Goal: Information Seeking & Learning: Understand process/instructions

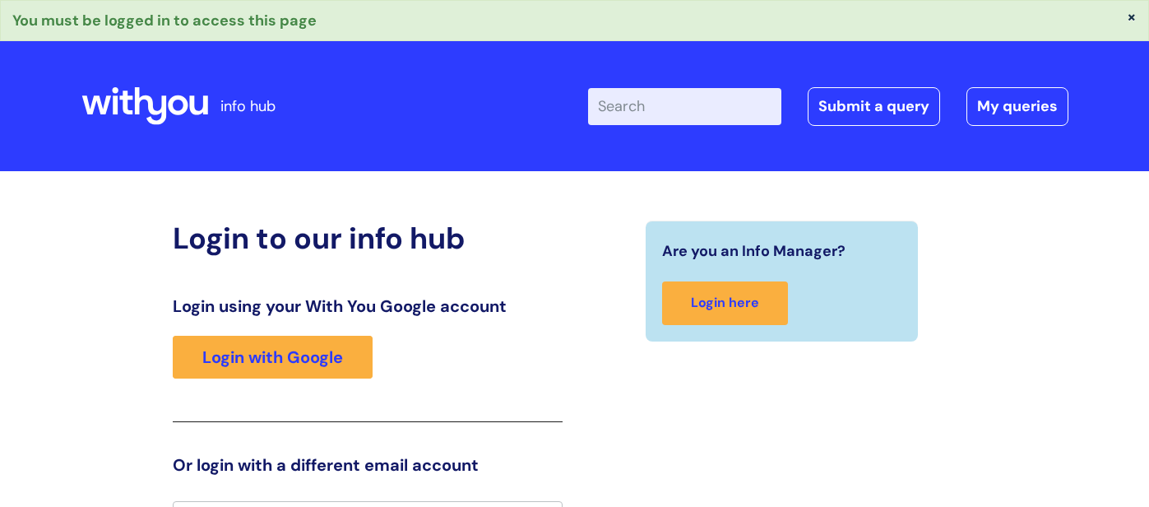
scroll to position [30, 0]
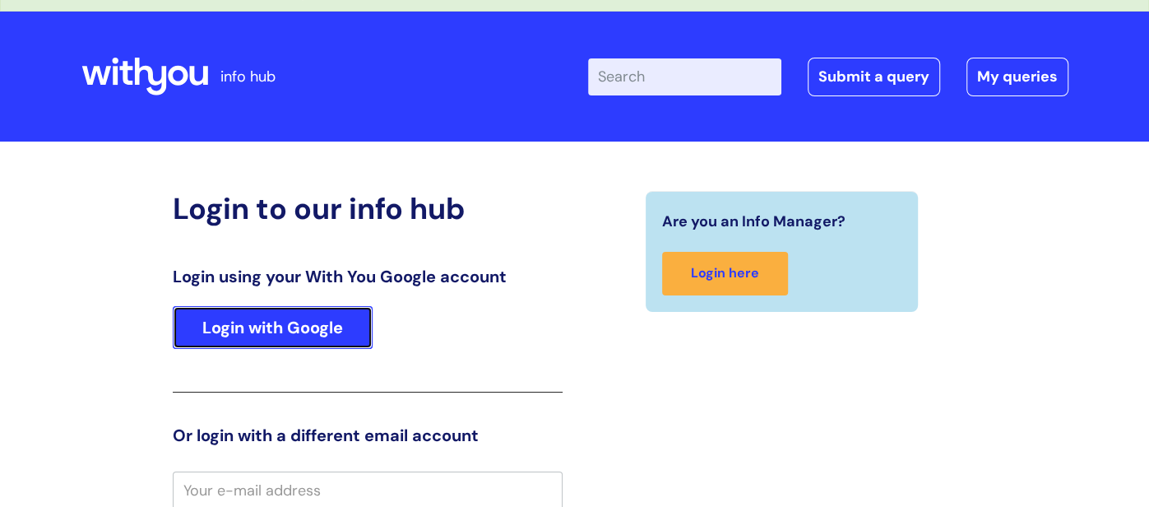
click at [358, 334] on link "Login with Google" at bounding box center [273, 327] width 200 height 43
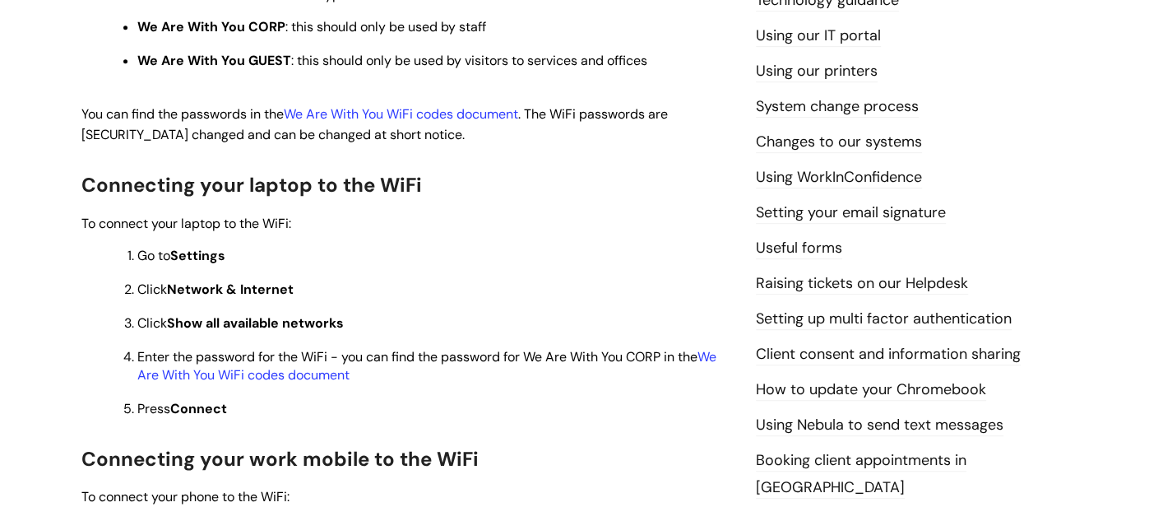
scroll to position [532, 0]
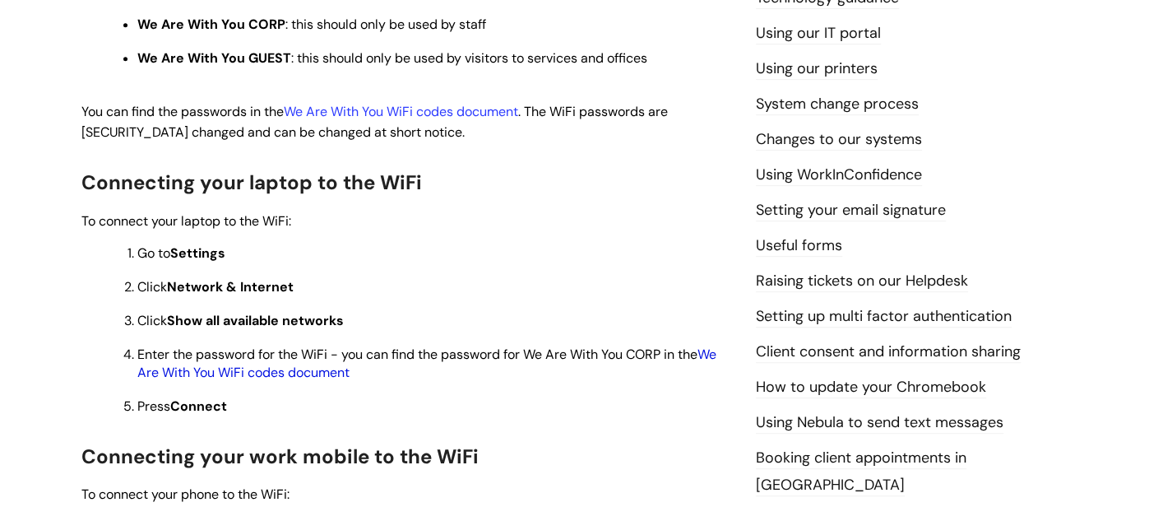
click at [312, 373] on link "We Are With You WiFi codes document" at bounding box center [426, 362] width 579 height 35
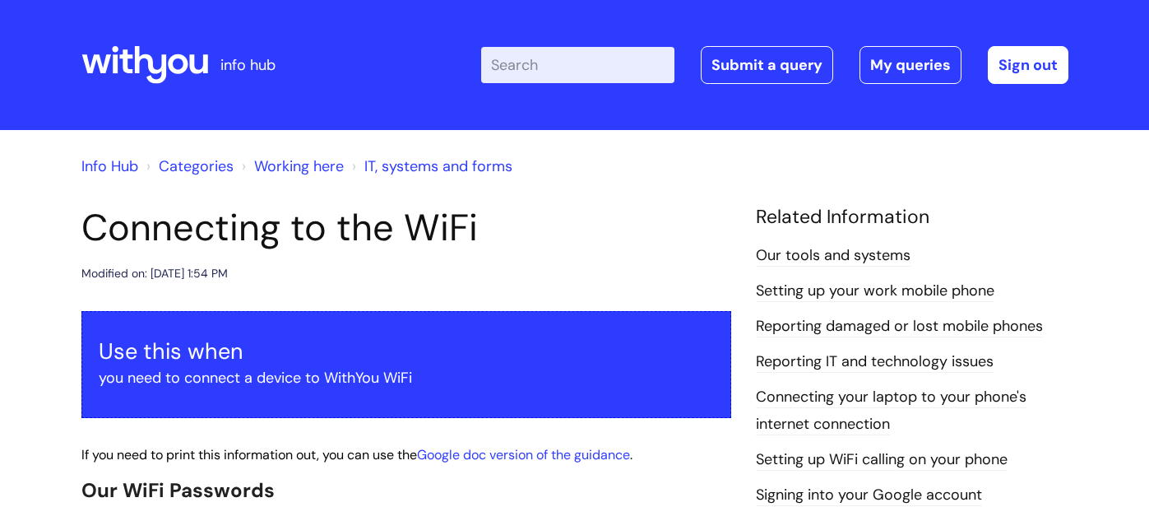
scroll to position [532, 0]
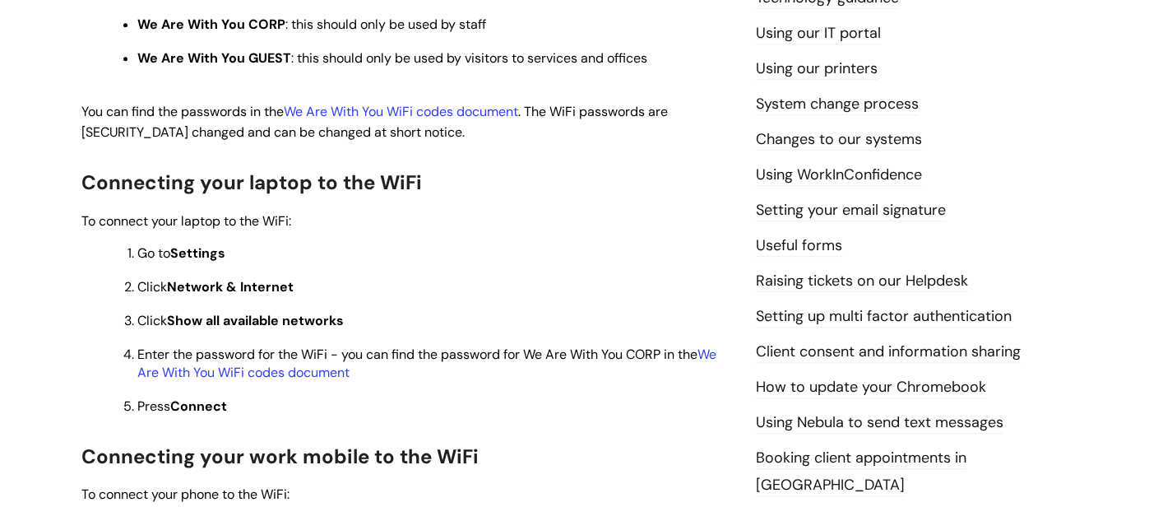
click at [1029, 187] on ul "Our tools and systems Setting up your work mobile phone Reporting damaged or lo…" at bounding box center [912, 174] width 312 height 929
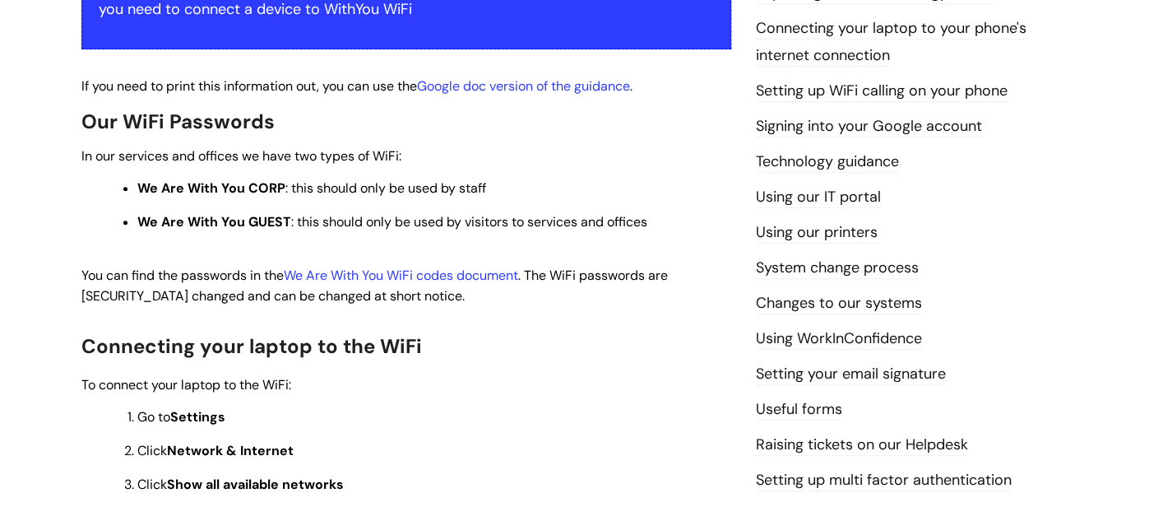
scroll to position [368, 0]
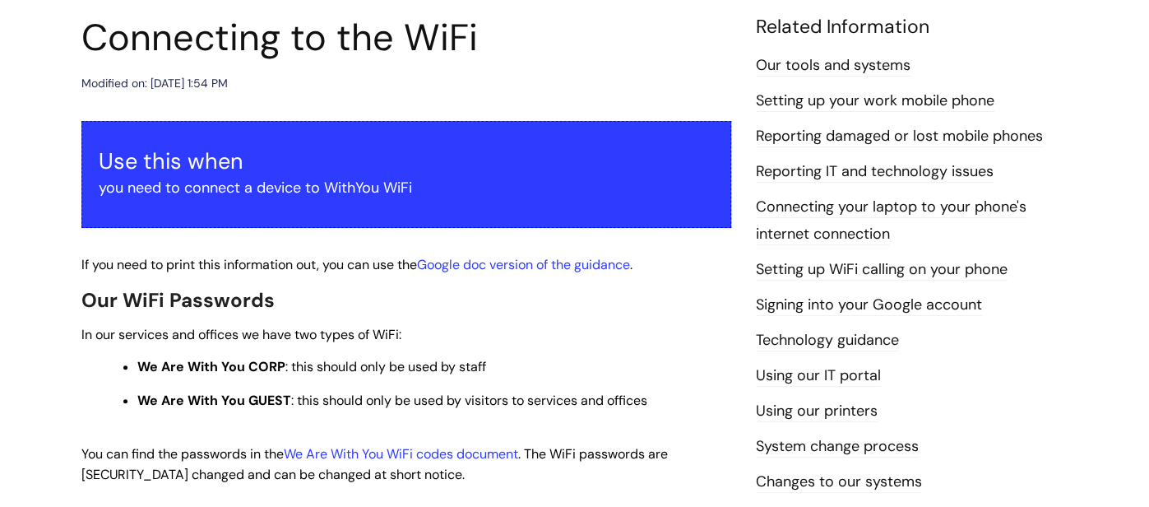
scroll to position [0, 0]
